Goal: Task Accomplishment & Management: Manage account settings

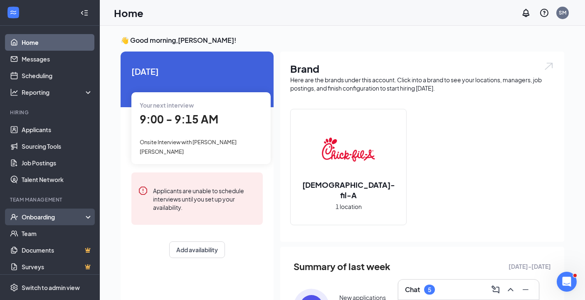
click at [48, 220] on div "Onboarding" at bounding box center [54, 217] width 64 height 8
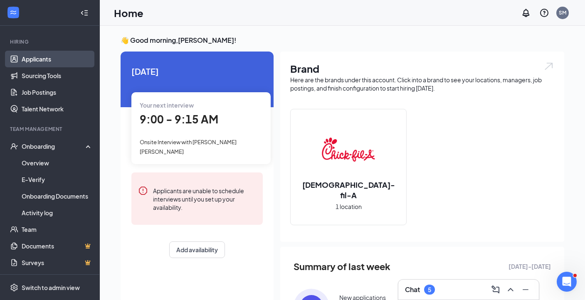
click at [47, 59] on link "Applicants" at bounding box center [57, 59] width 71 height 17
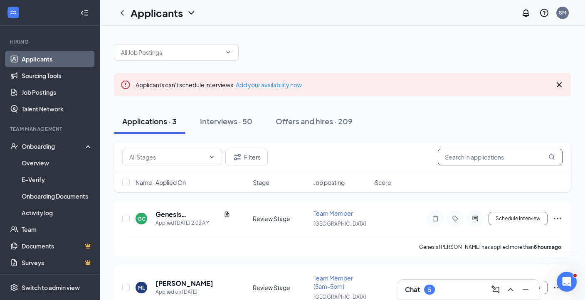
click at [476, 161] on input "text" at bounding box center [500, 157] width 125 height 17
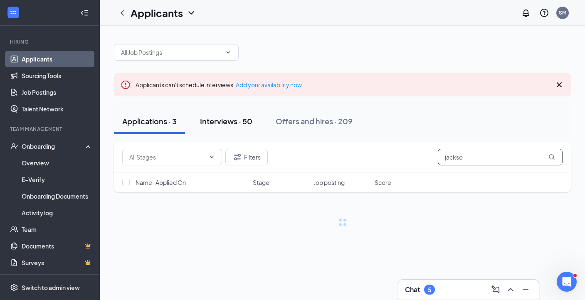
type input "jackson"
click at [229, 116] on button "Interviews · 50" at bounding box center [226, 121] width 69 height 25
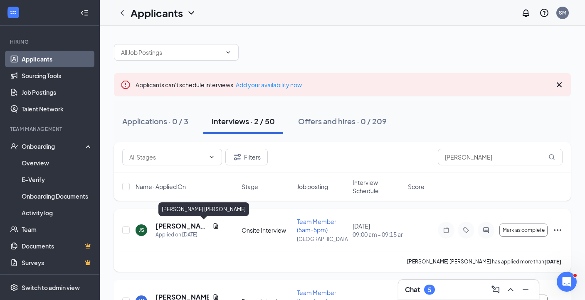
click at [193, 224] on h5 "[PERSON_NAME] [PERSON_NAME]" at bounding box center [183, 226] width 54 height 9
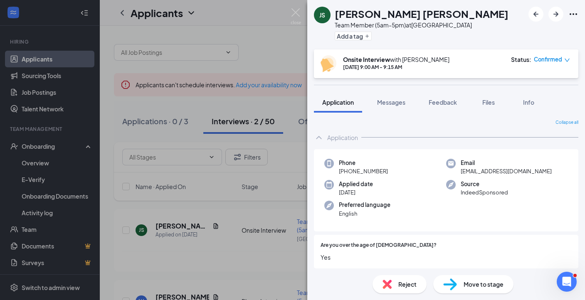
click at [483, 287] on span "Move to stage" at bounding box center [484, 284] width 40 height 9
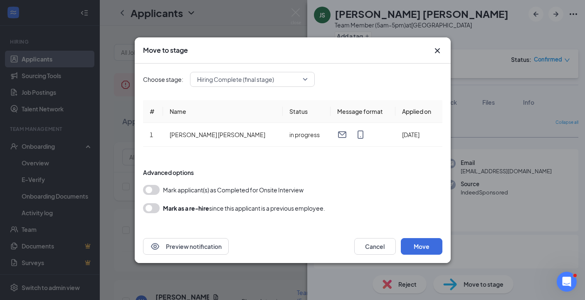
click at [149, 189] on button "button" at bounding box center [151, 190] width 17 height 10
click at [308, 76] on div "Hiring Complete (final stage)" at bounding box center [252, 79] width 125 height 15
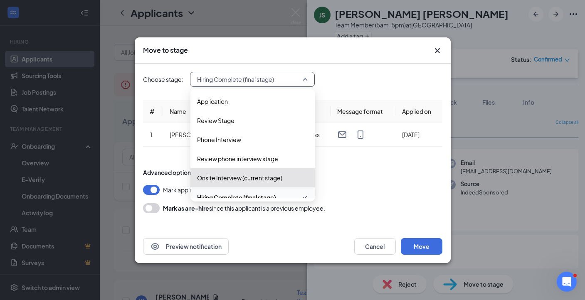
scroll to position [9, 0]
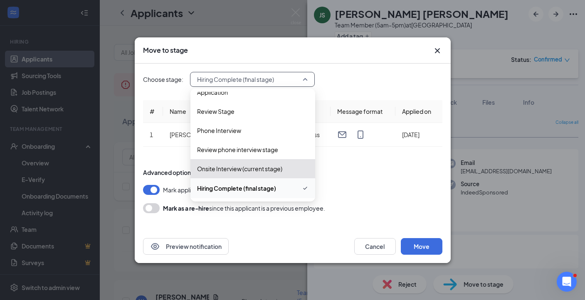
click at [257, 190] on span "Hiring Complete (final stage)" at bounding box center [236, 188] width 79 height 9
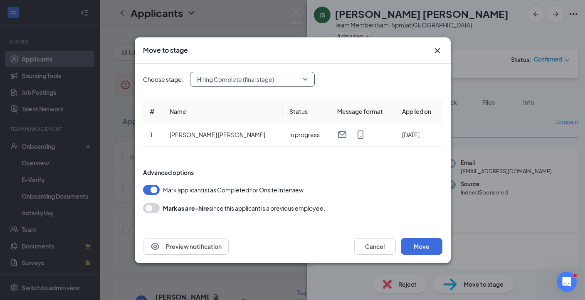
click at [370, 176] on div "Advanced options" at bounding box center [293, 172] width 300 height 8
click at [420, 250] on button "Move" at bounding box center [422, 246] width 42 height 17
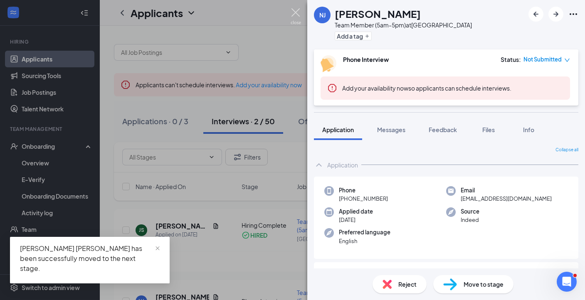
click at [295, 9] on img at bounding box center [296, 16] width 10 height 16
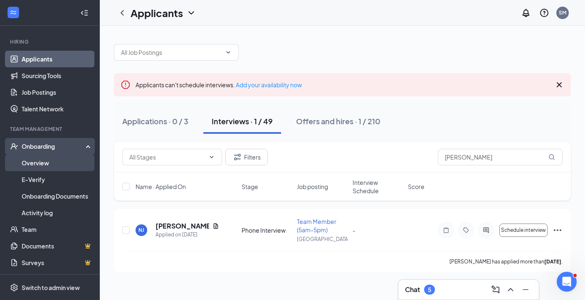
click at [40, 167] on link "Overview" at bounding box center [57, 163] width 71 height 17
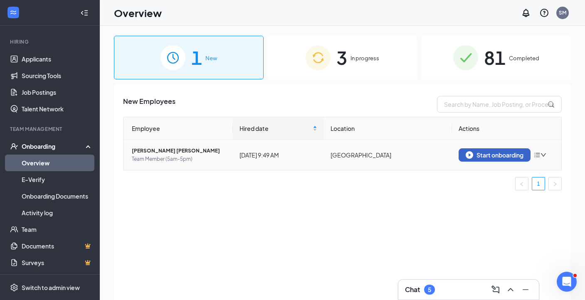
click at [501, 159] on div "Start onboarding" at bounding box center [495, 154] width 58 height 7
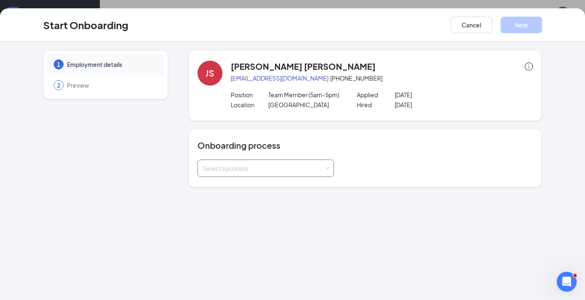
click at [271, 169] on div "Select a process" at bounding box center [264, 168] width 122 height 8
click at [263, 189] on span "[DEMOGRAPHIC_DATA]-fil-A Victory Blvd. Onboarding Process" at bounding box center [286, 185] width 171 height 7
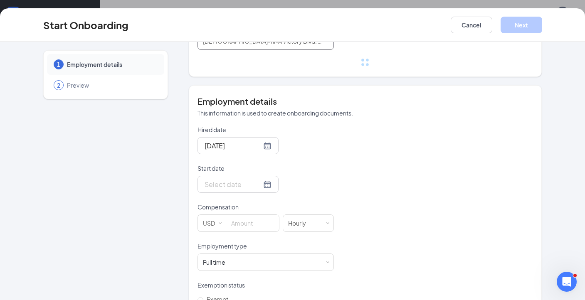
scroll to position [128, 0]
click at [235, 185] on input "Start date" at bounding box center [233, 184] width 57 height 10
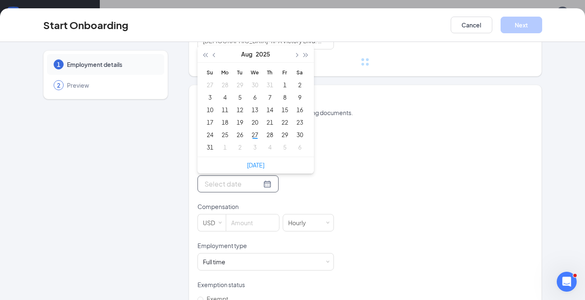
type input "Aug 30, 2025"
type input "Sep 5, 2025"
click at [374, 189] on div "Hired date Aug 27, 2025 Start date Aug 2025 Su Mo Tu We Th Fr Sa 27 28 29 30 31…" at bounding box center [366, 222] width 336 height 194
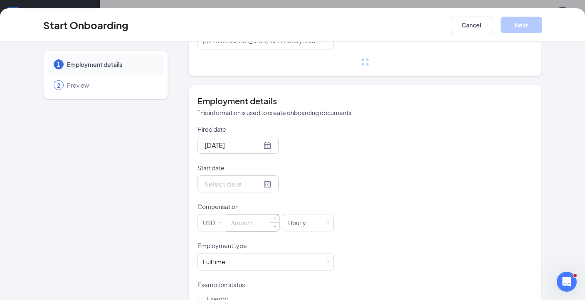
click at [253, 223] on input at bounding box center [252, 223] width 53 height 17
click at [343, 185] on div "Hired date Aug 27, 2025 Start date Aug 2025 Su Mo Tu We Th Fr Sa 27 28 29 30 31…" at bounding box center [366, 222] width 336 height 194
type input "12.5"
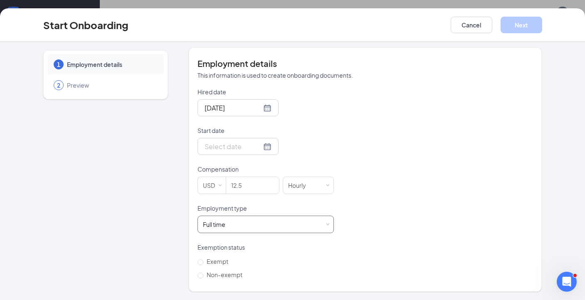
click at [275, 227] on div "Full time Works 30+ hours per week and is reasonably expected to work" at bounding box center [266, 224] width 126 height 17
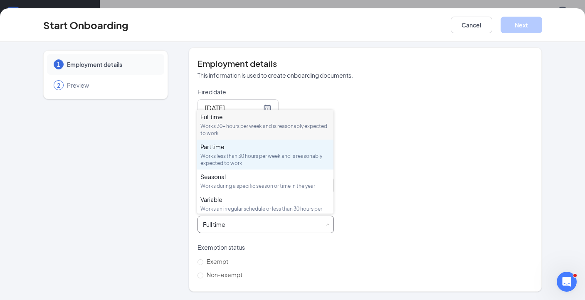
click at [234, 158] on div "Works less than 30 hours per week and is reasonably expected to work" at bounding box center [266, 160] width 130 height 14
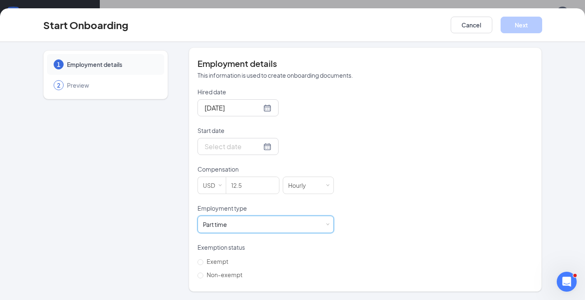
click at [386, 213] on div "Hired date Aug 27, 2025 Start date Aug 2025 Su Mo Tu We Th Fr Sa 27 28 29 30 31…" at bounding box center [366, 185] width 336 height 194
click at [200, 277] on input "Non-exempt" at bounding box center [201, 276] width 6 height 6
radio input "true"
click at [366, 166] on div "Hired date Aug 27, 2025 Start date Aug 2025 Su Mo Tu We Th Fr Sa 27 28 29 30 31…" at bounding box center [366, 185] width 336 height 194
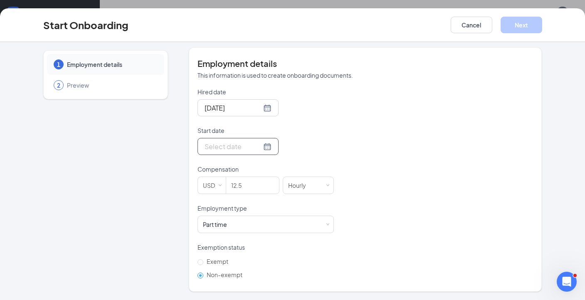
click at [259, 146] on div at bounding box center [238, 146] width 67 height 10
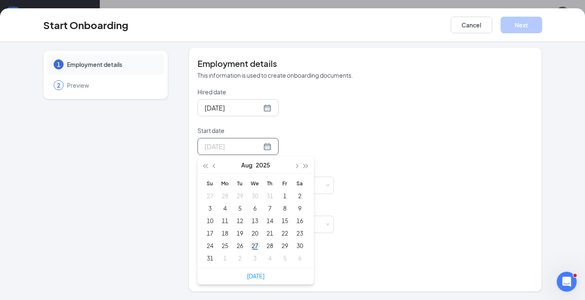
type input "Aug 27, 2025"
click at [255, 246] on div "27" at bounding box center [255, 246] width 10 height 10
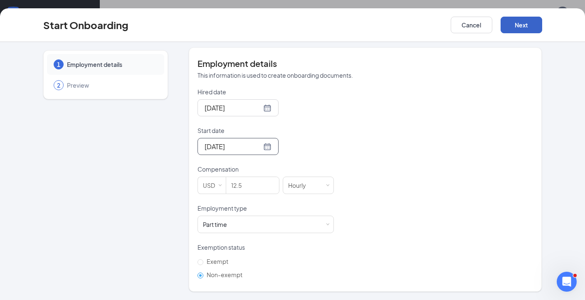
click at [527, 25] on button "Next" at bounding box center [522, 25] width 42 height 17
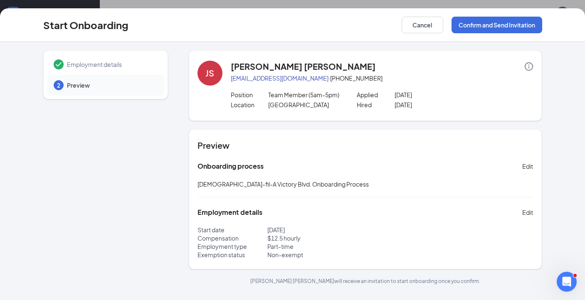
scroll to position [0, 0]
click at [498, 22] on button "Confirm and Send Invitation" at bounding box center [497, 25] width 91 height 17
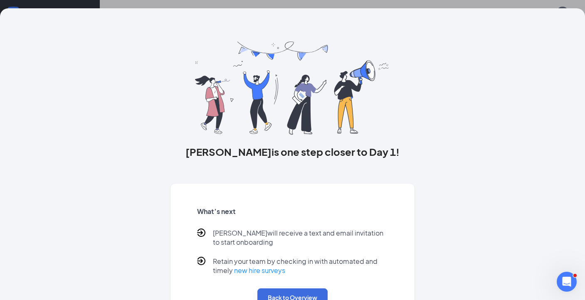
scroll to position [30, 0]
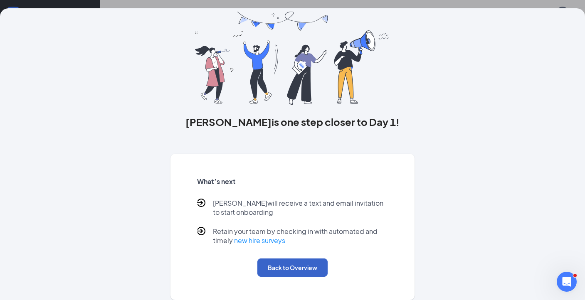
click at [287, 268] on button "Back to Overview" at bounding box center [293, 268] width 70 height 18
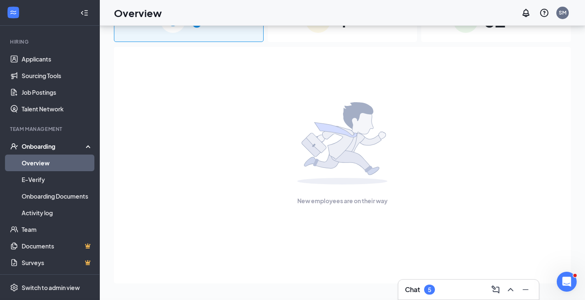
scroll to position [0, 0]
click at [30, 228] on link "Team" at bounding box center [57, 229] width 71 height 17
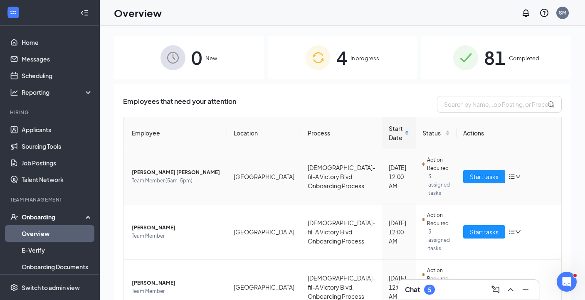
click at [157, 168] on span "[PERSON_NAME] [PERSON_NAME]" at bounding box center [176, 172] width 89 height 8
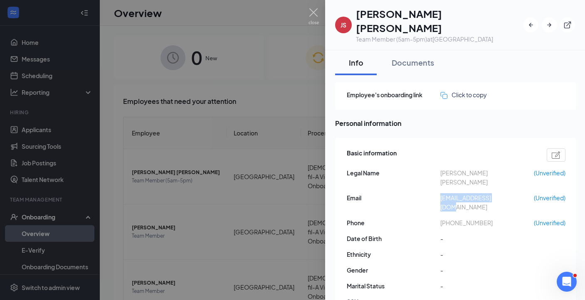
drag, startPoint x: 502, startPoint y: 175, endPoint x: 441, endPoint y: 174, distance: 61.2
click at [441, 193] on span "kipperjax@gmail.com" at bounding box center [488, 202] width 94 height 18
copy span "kipperjax@gmail.com"
click at [311, 13] on img at bounding box center [314, 16] width 10 height 16
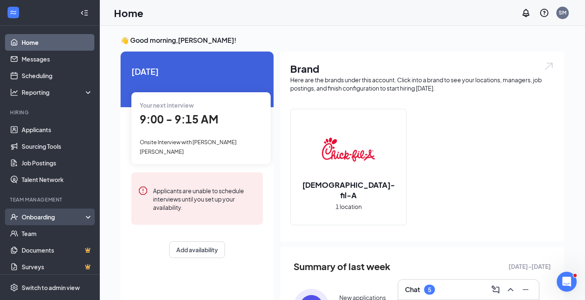
click at [44, 220] on div "Onboarding" at bounding box center [54, 217] width 64 height 8
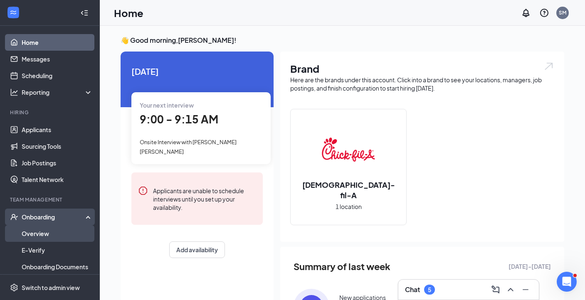
click at [47, 232] on link "Overview" at bounding box center [57, 233] width 71 height 17
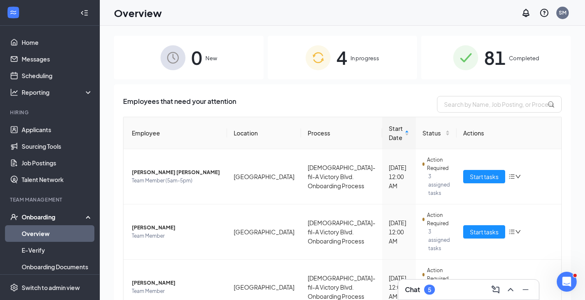
scroll to position [66, 0]
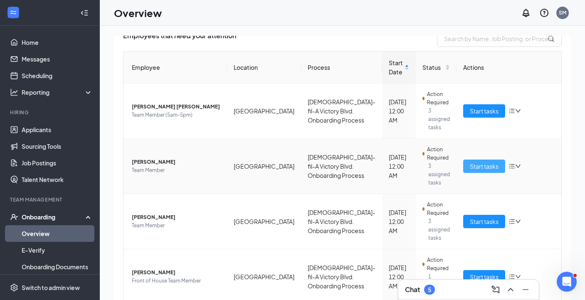
click at [482, 162] on span "Start tasks" at bounding box center [484, 166] width 29 height 9
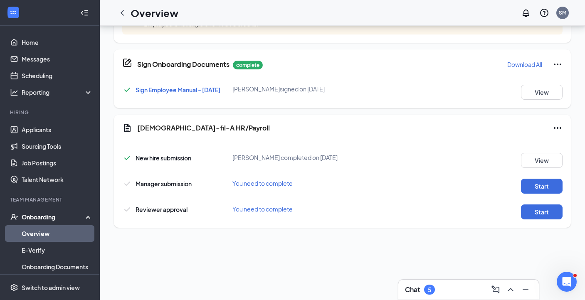
scroll to position [345, 0]
